Goal: Transaction & Acquisition: Download file/media

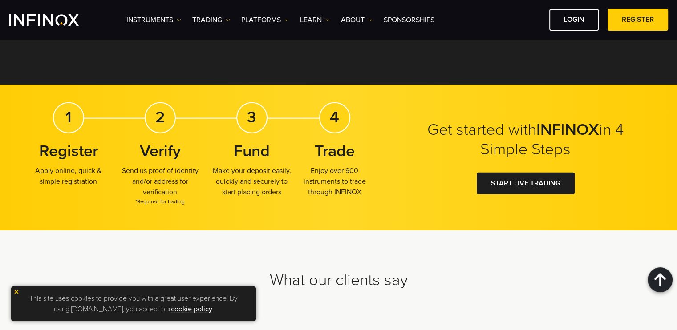
scroll to position [2269, 0]
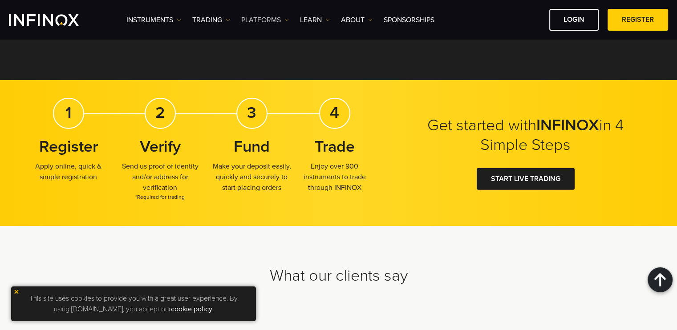
click at [280, 21] on link "PLATFORMS" at bounding box center [265, 20] width 48 height 11
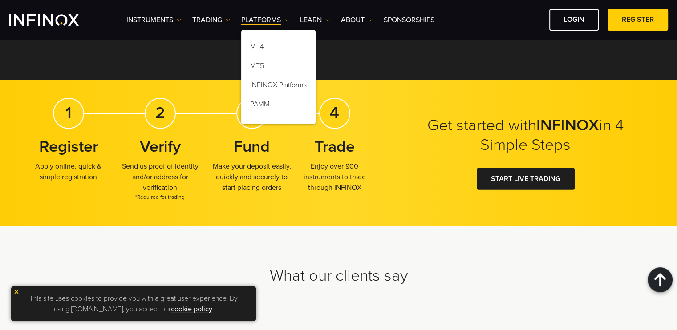
scroll to position [0, 0]
click at [285, 87] on link "INFINOX Platforms" at bounding box center [278, 86] width 74 height 19
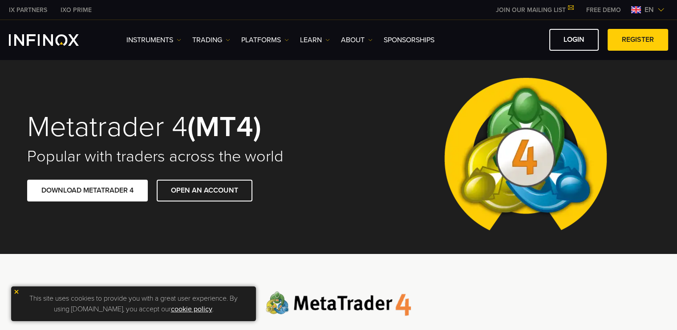
click at [124, 188] on link "DOWNLOAD METATRADER 4" at bounding box center [87, 191] width 121 height 22
click at [570, 38] on link "LOGIN" at bounding box center [573, 40] width 49 height 22
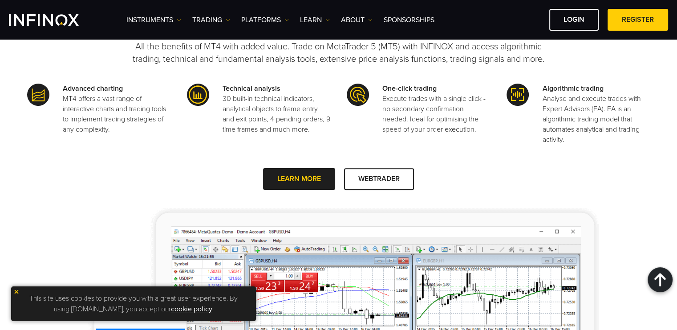
scroll to position [400, 0]
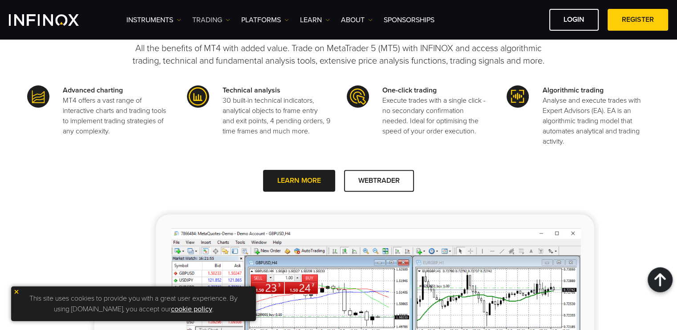
click at [229, 20] on img at bounding box center [228, 20] width 4 height 4
click at [173, 149] on div "Advanced charting MT4 offers a vast range of interactive charts and trading too…" at bounding box center [338, 121] width 623 height 72
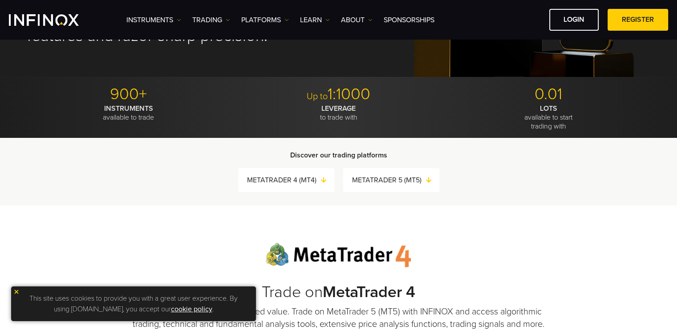
scroll to position [133, 0]
